Goal: Information Seeking & Learning: Find specific fact

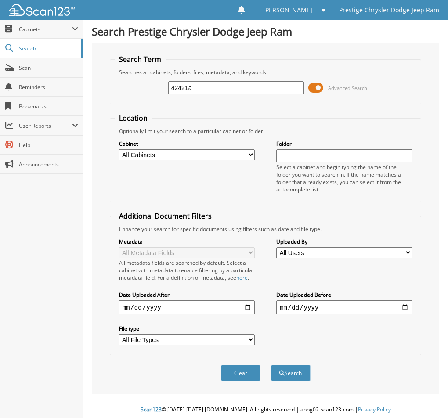
type input "42421a"
click at [271, 365] on button "Search" at bounding box center [291, 373] width 40 height 16
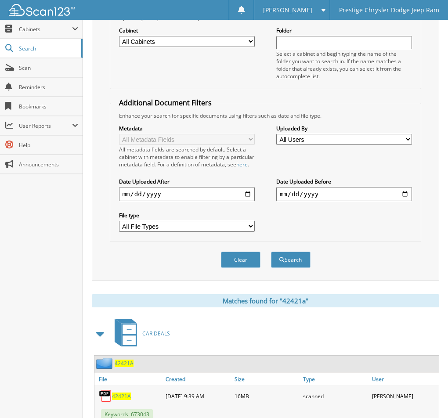
scroll to position [220, 0]
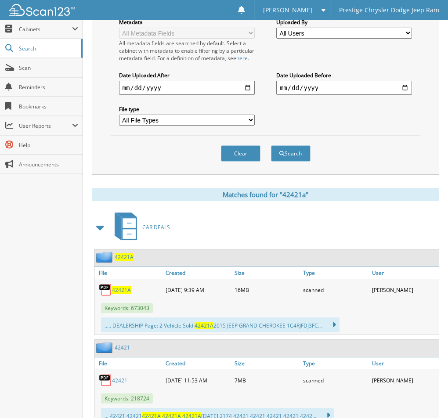
click at [121, 294] on span "42421A" at bounding box center [121, 290] width 19 height 7
